Goal: Task Accomplishment & Management: Use online tool/utility

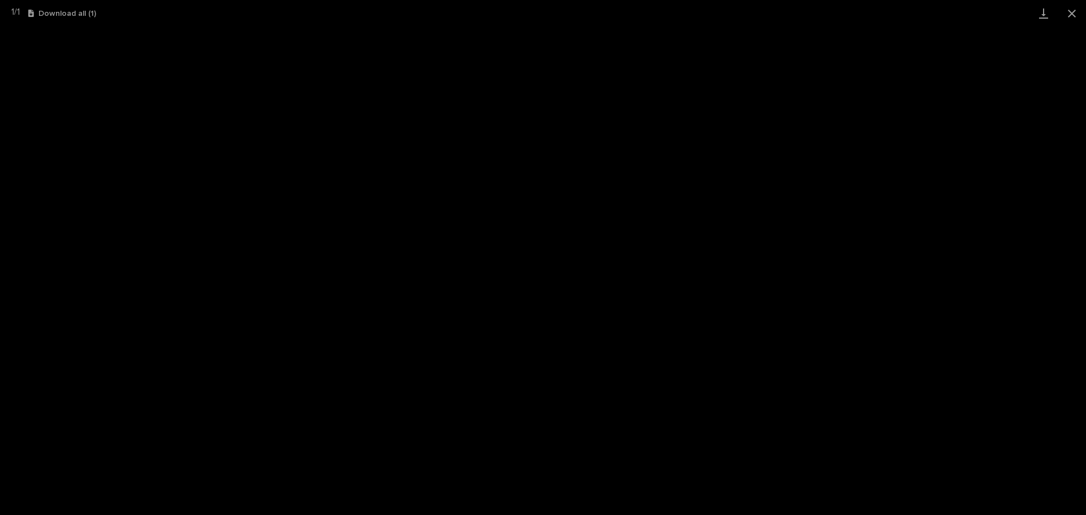
scroll to position [140, 0]
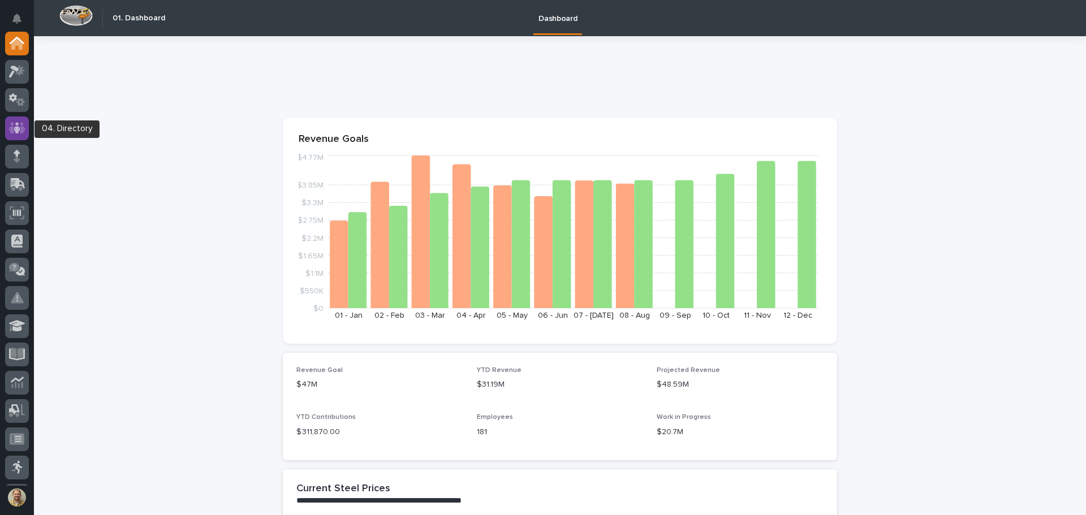
click at [15, 130] on icon at bounding box center [17, 127] width 7 height 11
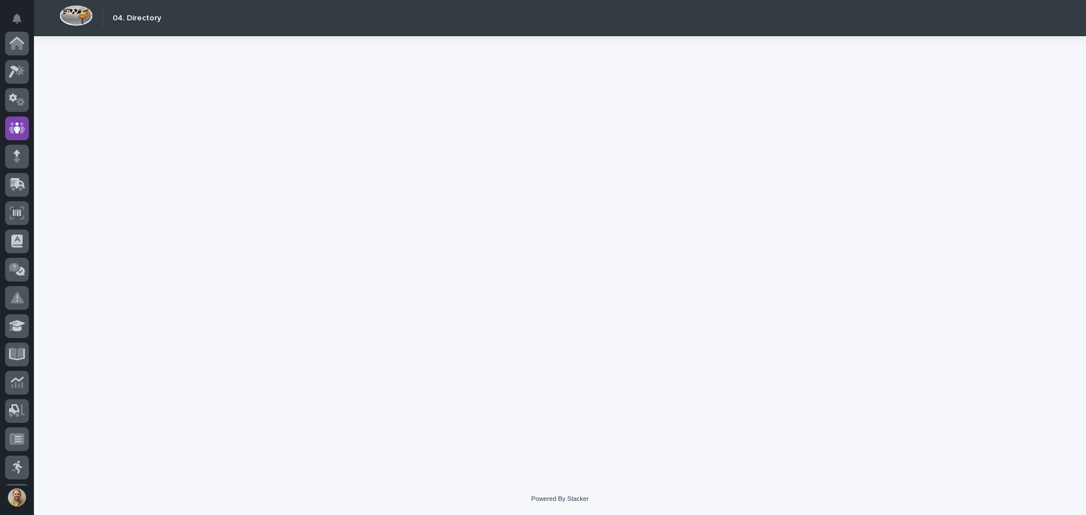
scroll to position [85, 0]
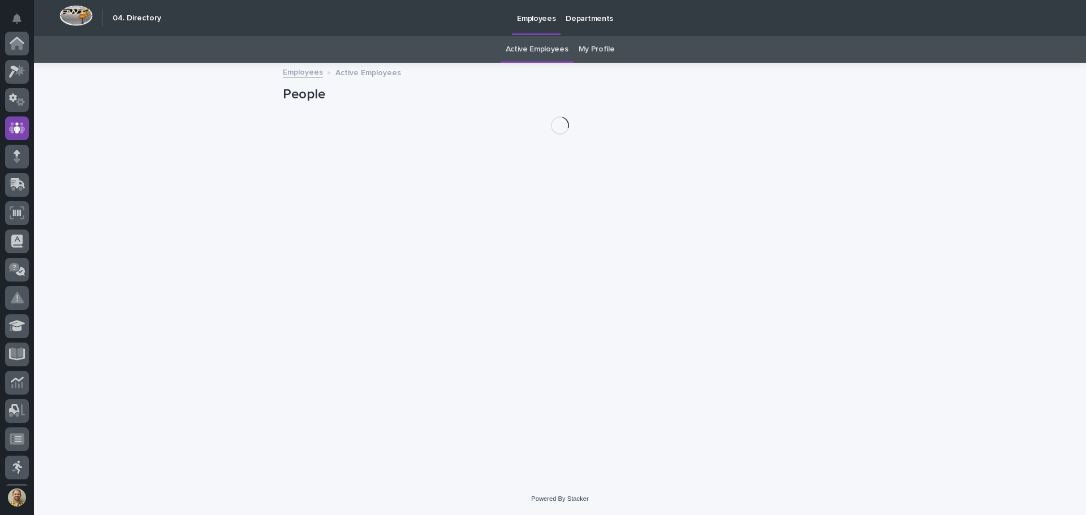
scroll to position [85, 0]
click at [593, 52] on link "My Profile" at bounding box center [597, 49] width 36 height 27
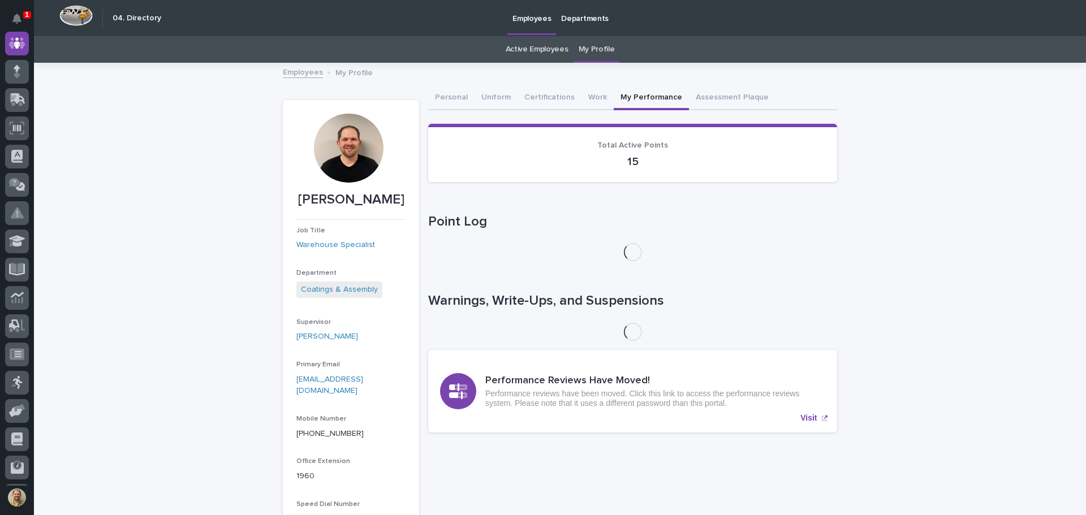
click at [650, 100] on button "My Performance" at bounding box center [651, 99] width 75 height 24
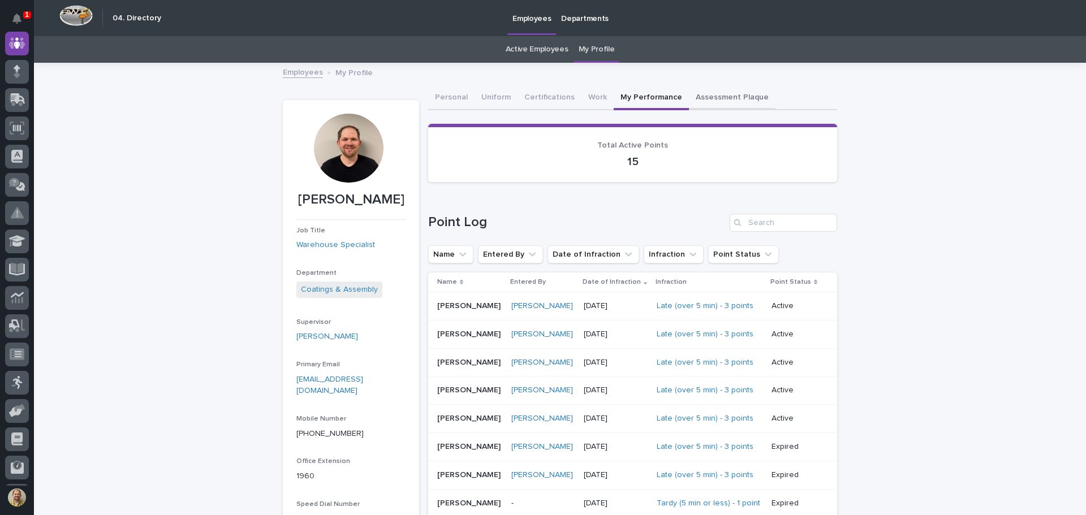
click at [691, 92] on button "Assessment Plaque" at bounding box center [732, 99] width 87 height 24
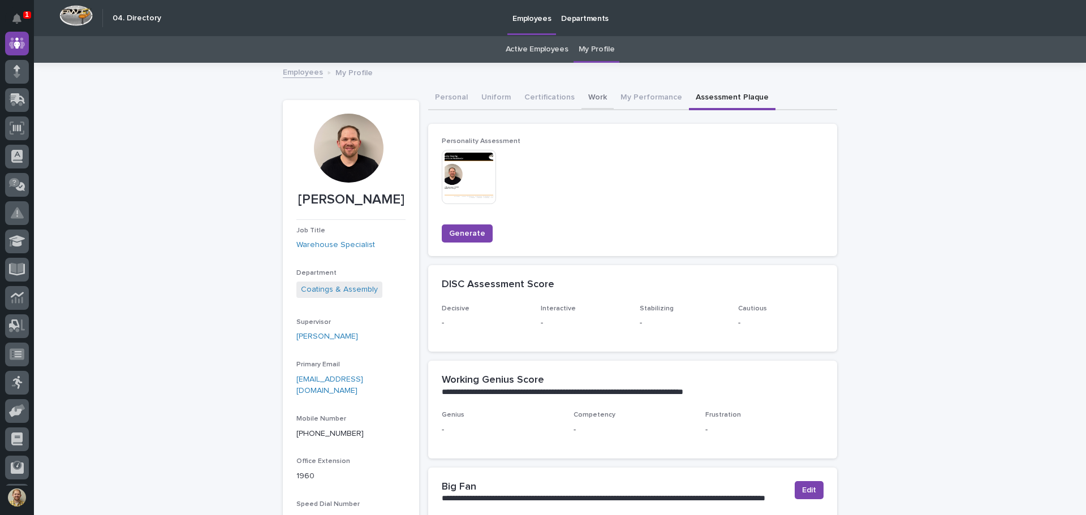
click at [591, 96] on button "Work" at bounding box center [598, 99] width 32 height 24
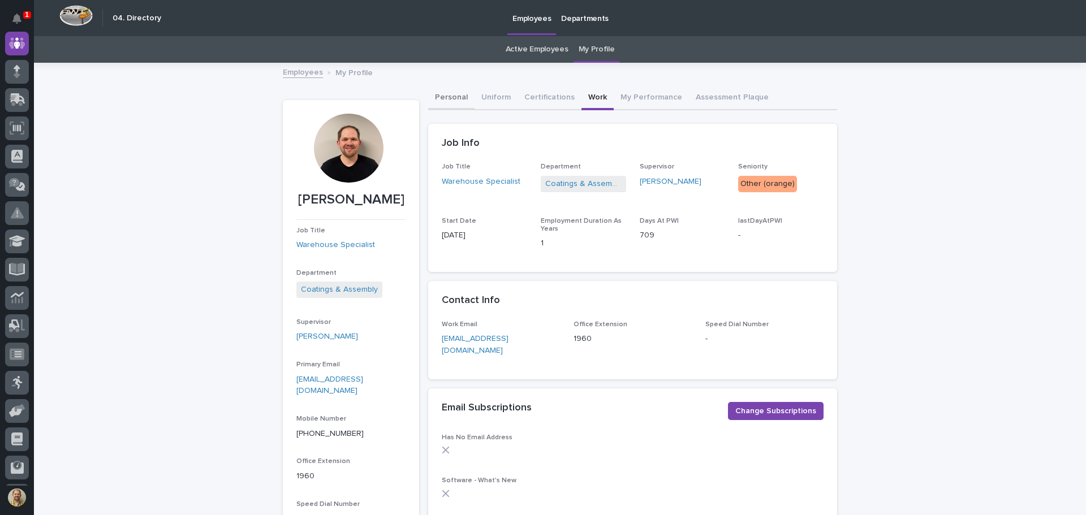
click at [433, 104] on button "Personal" at bounding box center [451, 99] width 46 height 24
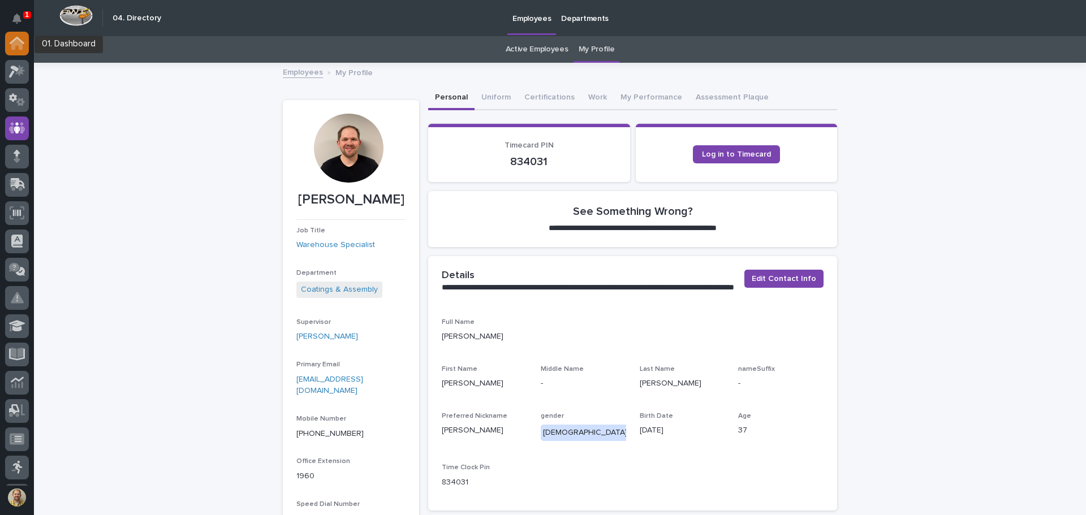
click at [16, 38] on icon at bounding box center [17, 40] width 15 height 7
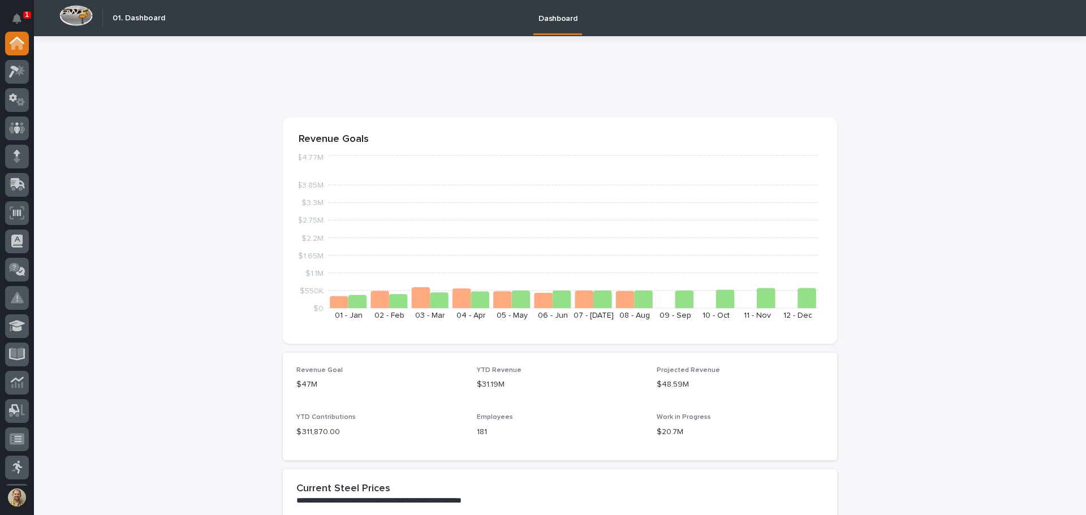
scroll to position [283, 0]
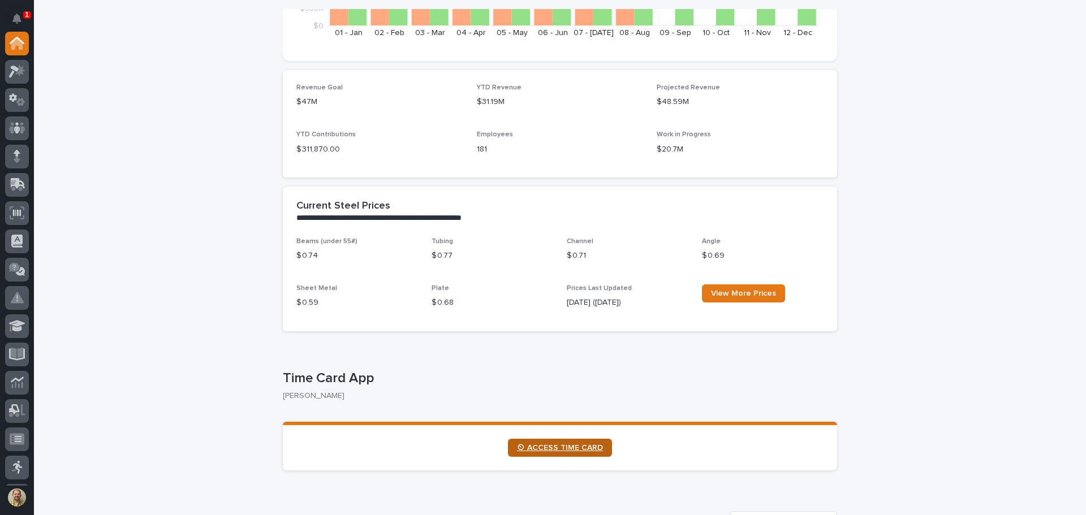
click at [552, 453] on link "⏲ ACCESS TIME CARD" at bounding box center [560, 448] width 104 height 18
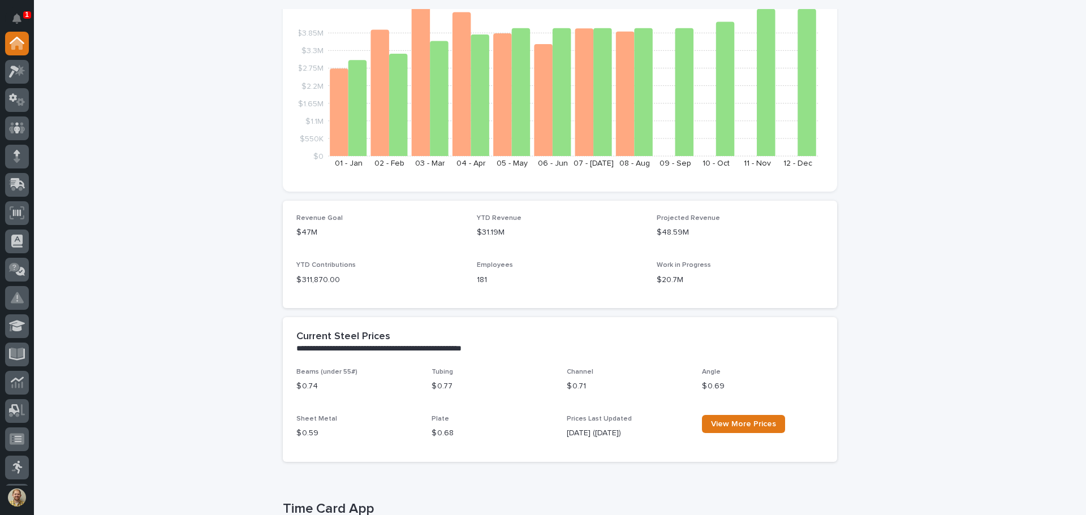
scroll to position [226, 0]
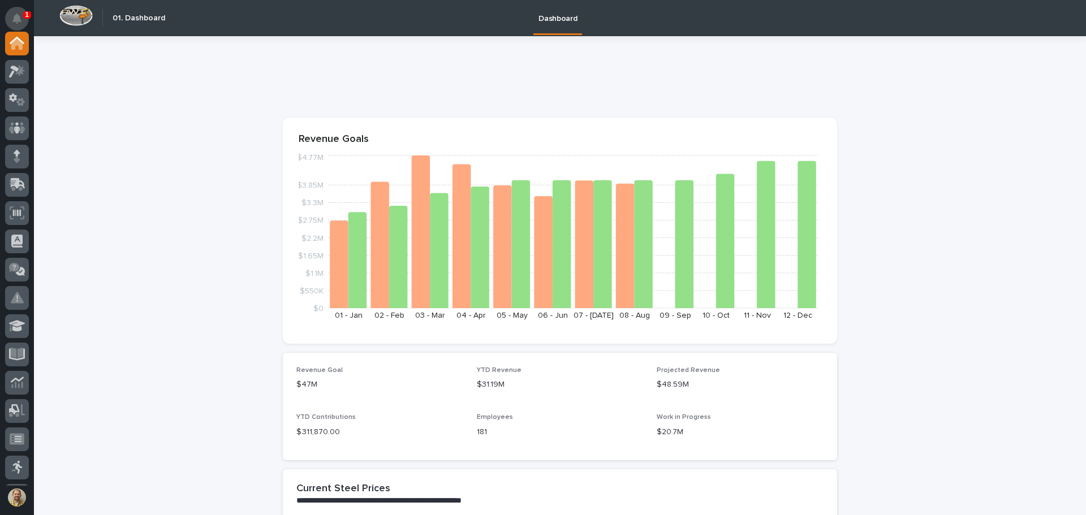
click at [12, 18] on button "Notifications" at bounding box center [17, 19] width 24 height 24
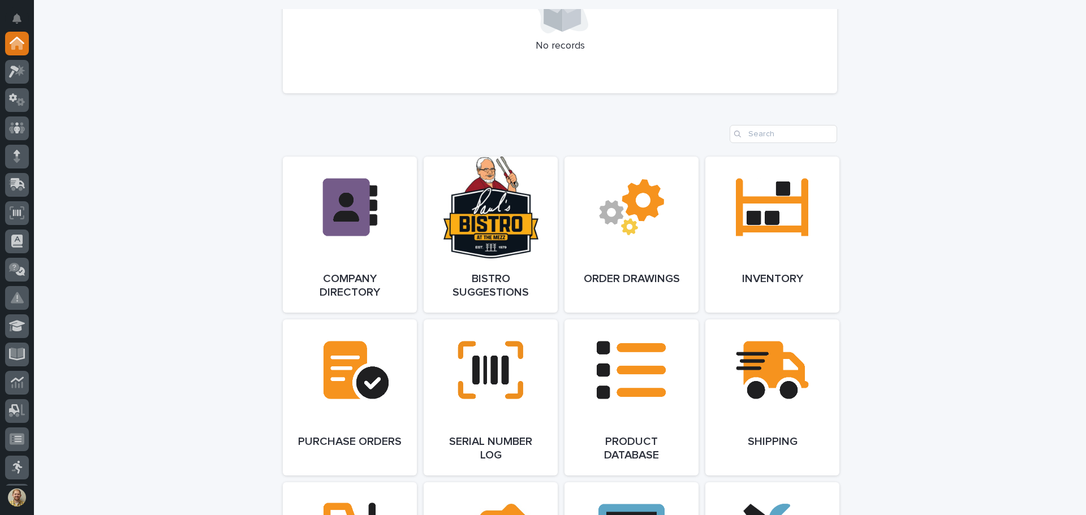
scroll to position [887, 0]
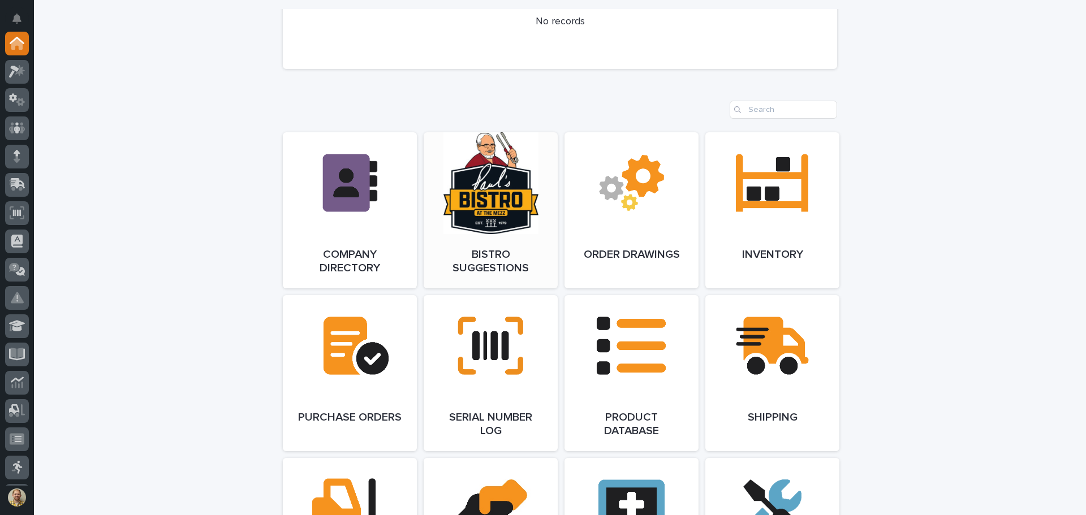
click at [475, 246] on link "Open Link" at bounding box center [491, 210] width 134 height 156
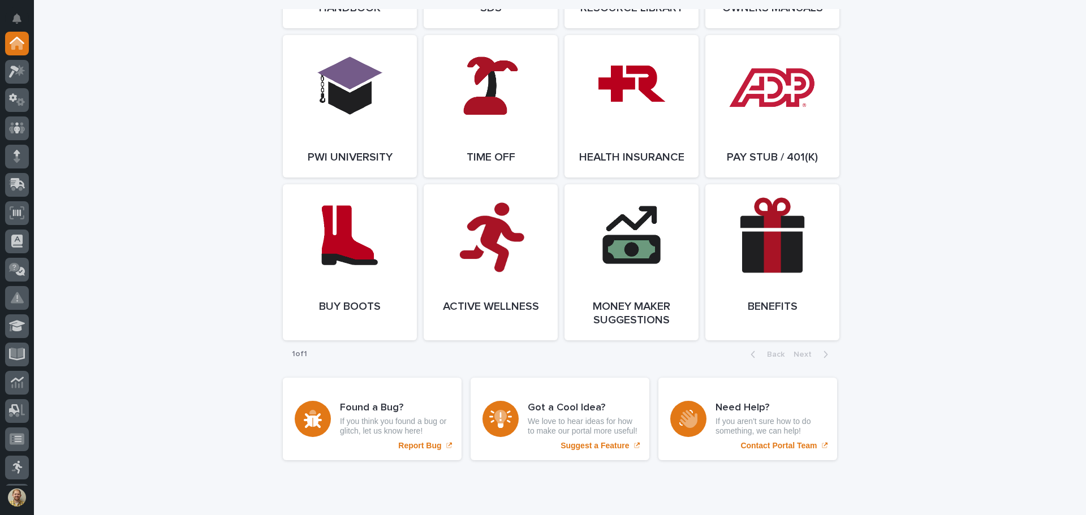
scroll to position [1679, 0]
